Goal: Task Accomplishment & Management: Use online tool/utility

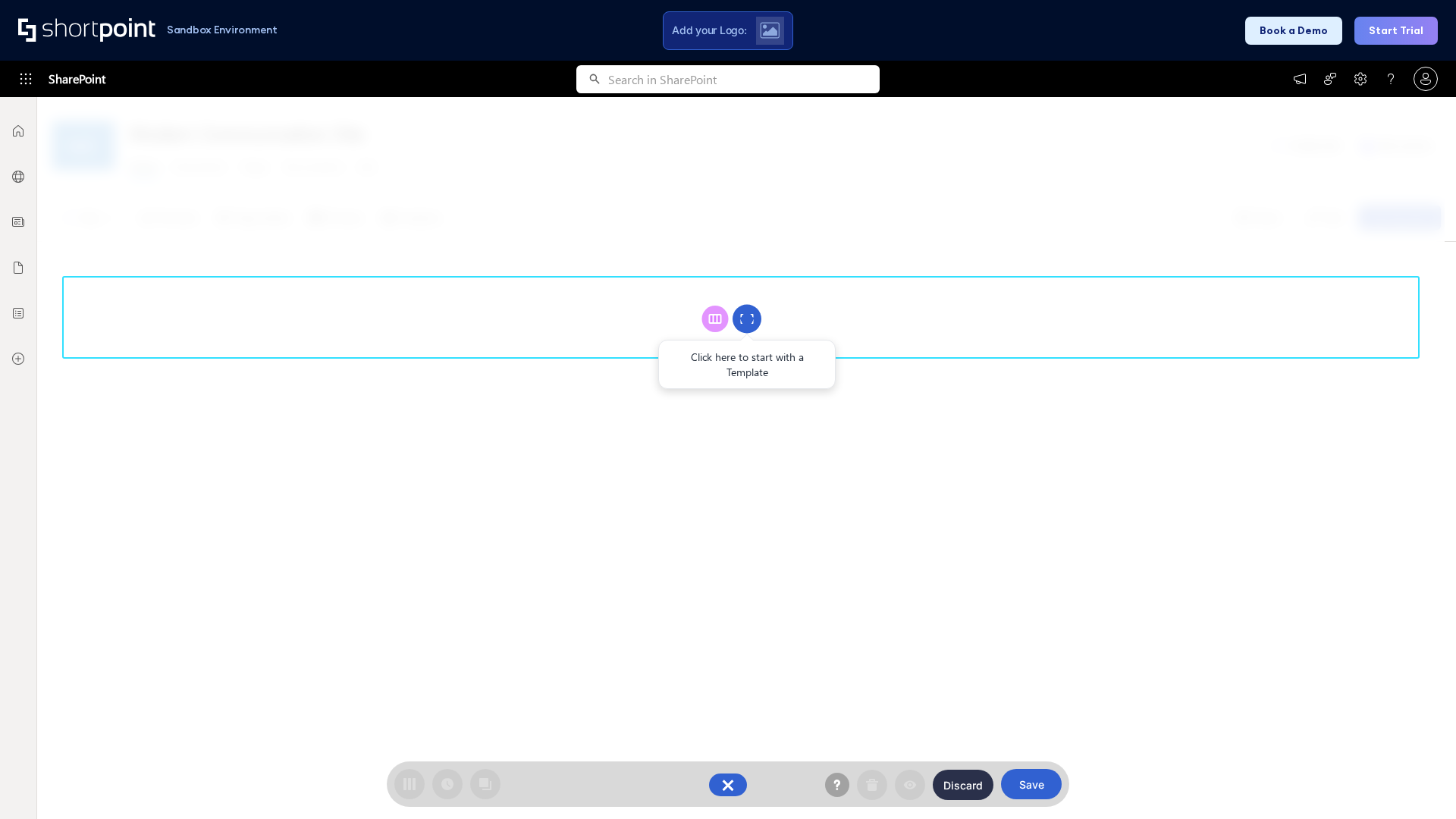
click at [747, 318] on circle at bounding box center [747, 319] width 29 height 29
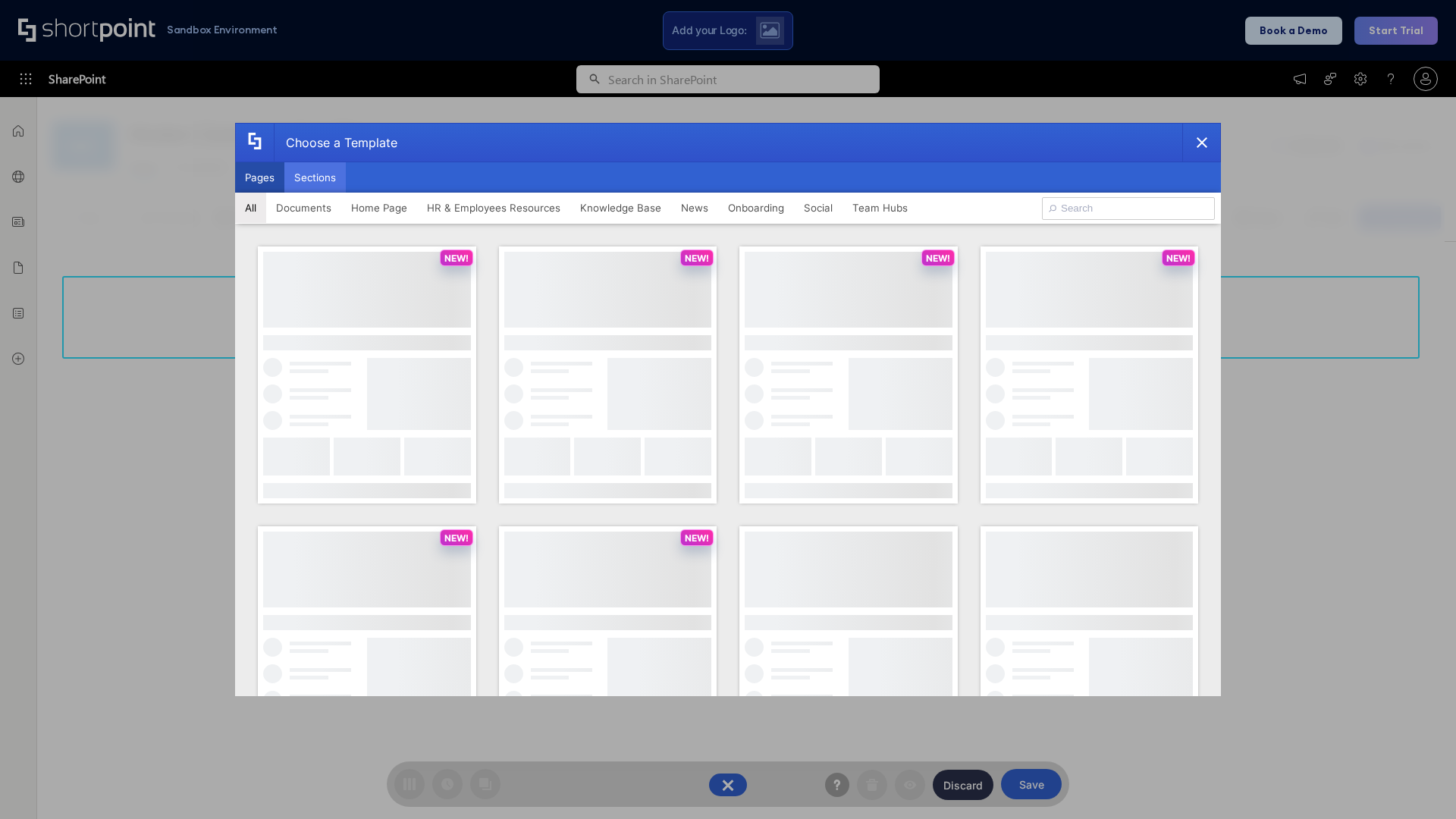
click at [315, 177] on button "Sections" at bounding box center [315, 177] width 62 height 30
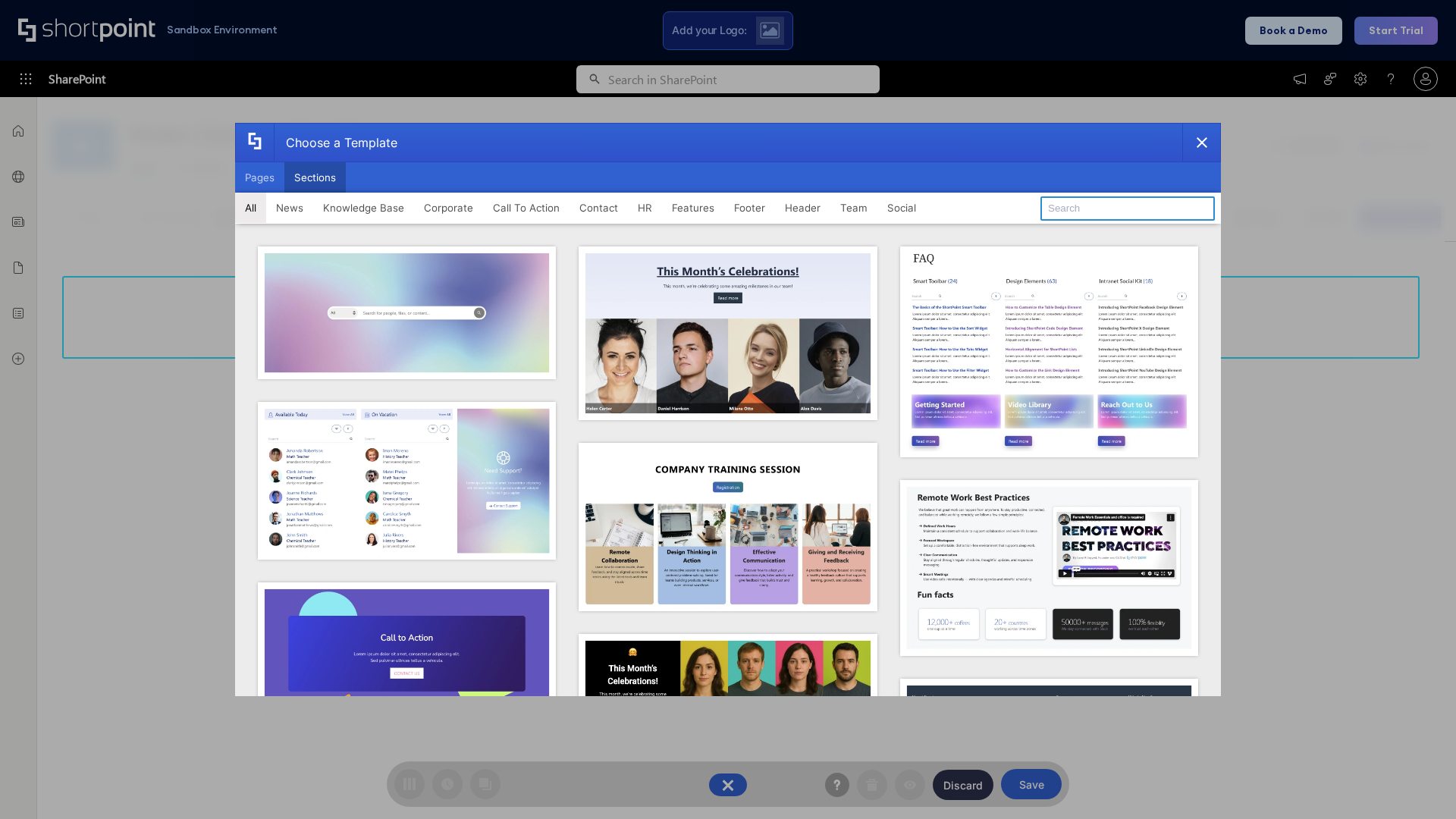
type input "CTA 3"
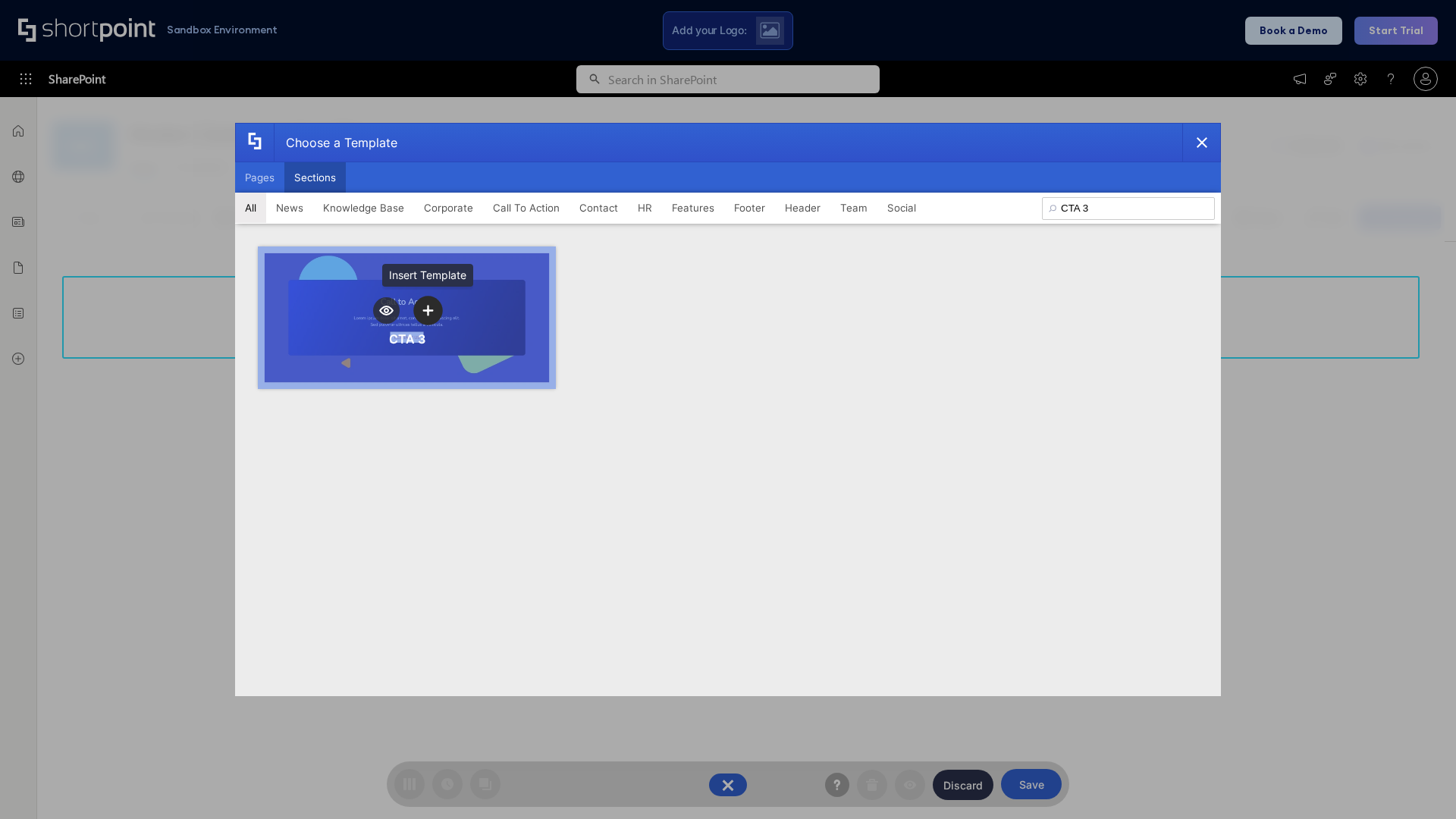
click at [428, 310] on icon "template selector" at bounding box center [427, 310] width 11 height 11
